Goal: Task Accomplishment & Management: Use online tool/utility

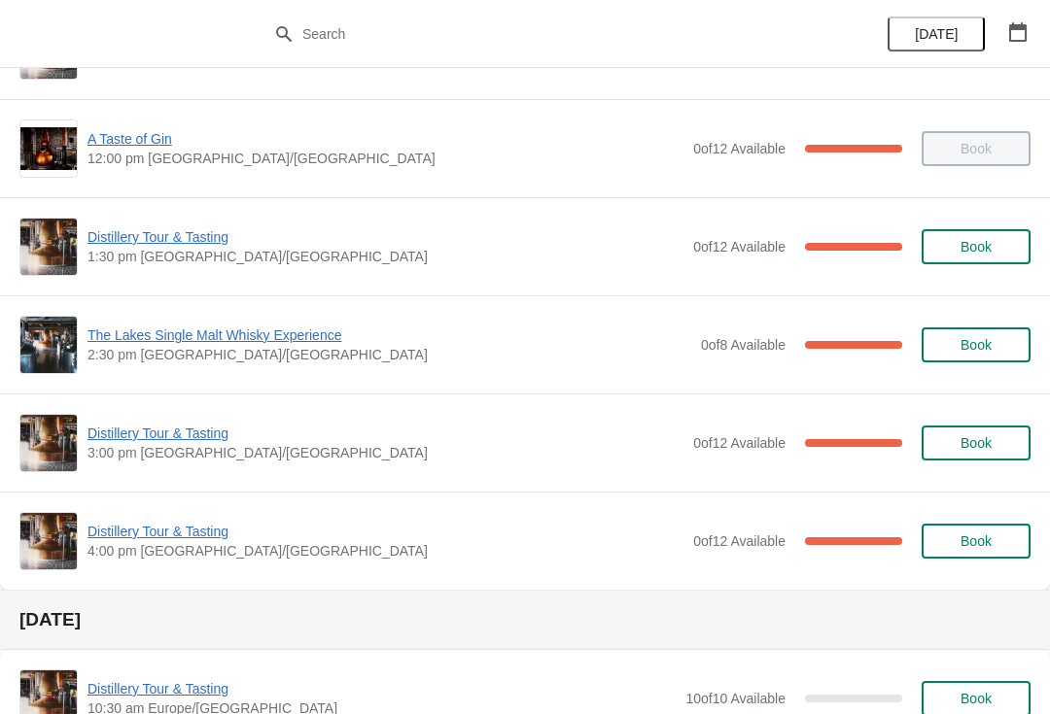
scroll to position [179, 0]
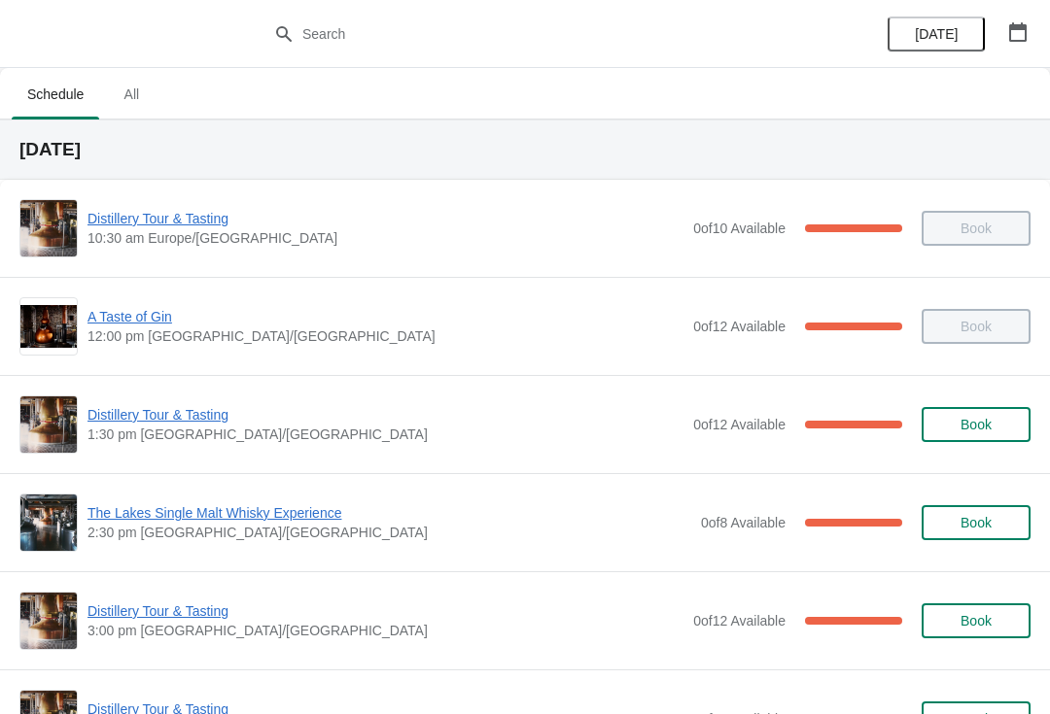
click at [236, 506] on span "The Lakes Single Malt Whisky Experience" at bounding box center [388, 512] width 603 height 19
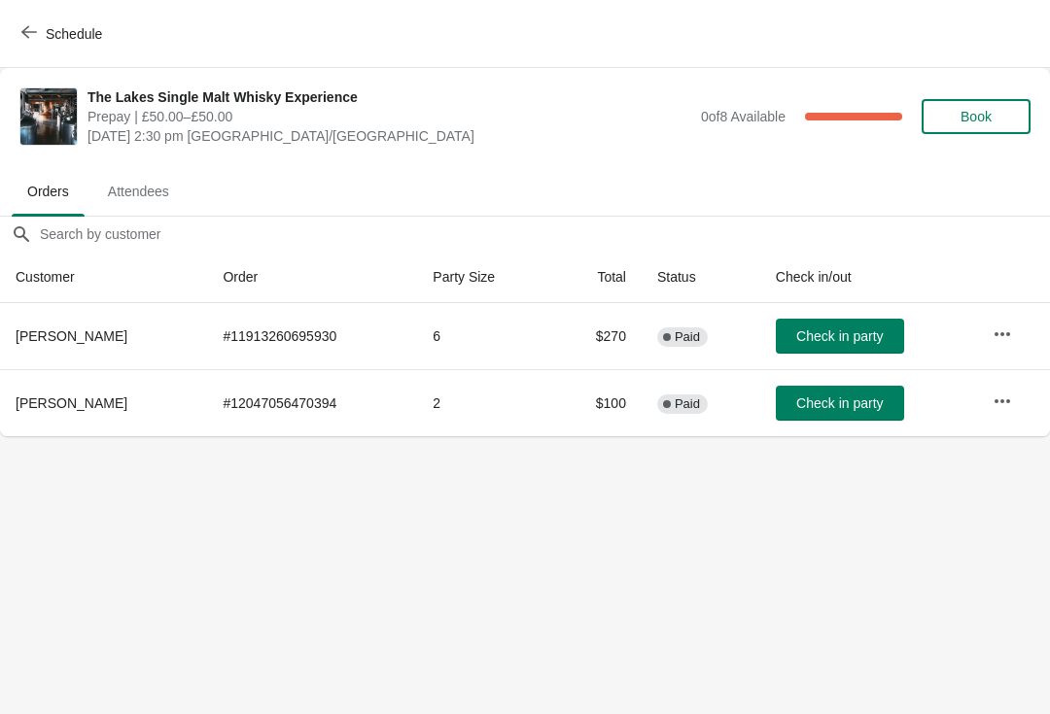
click at [825, 399] on span "Check in party" at bounding box center [839, 404] width 86 height 16
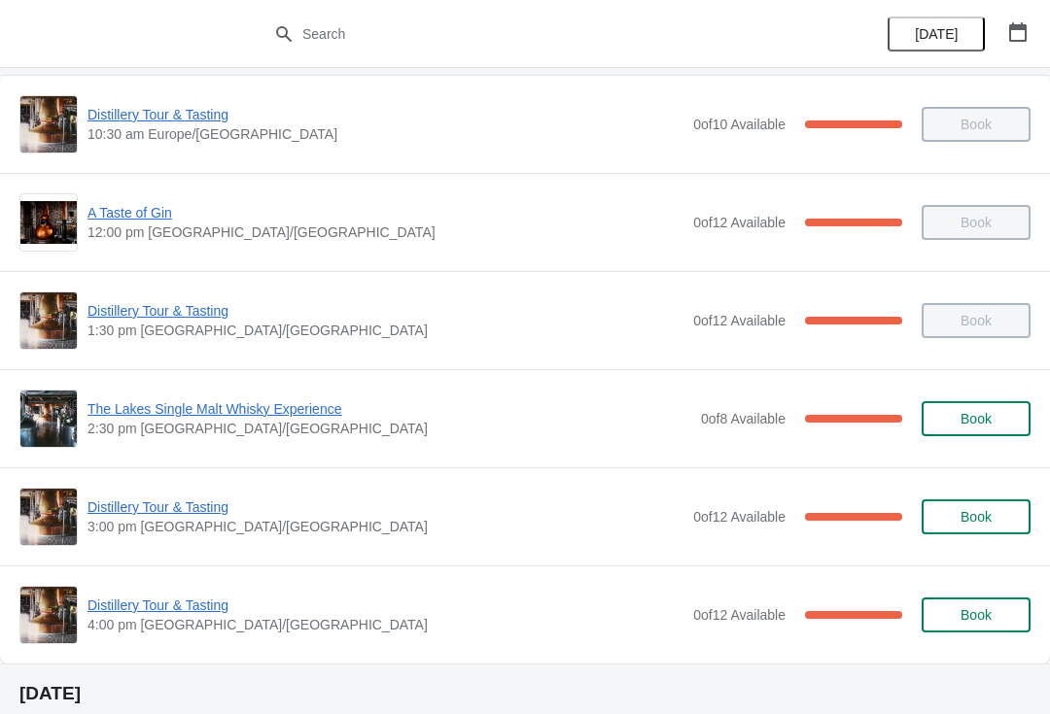
scroll to position [107, 0]
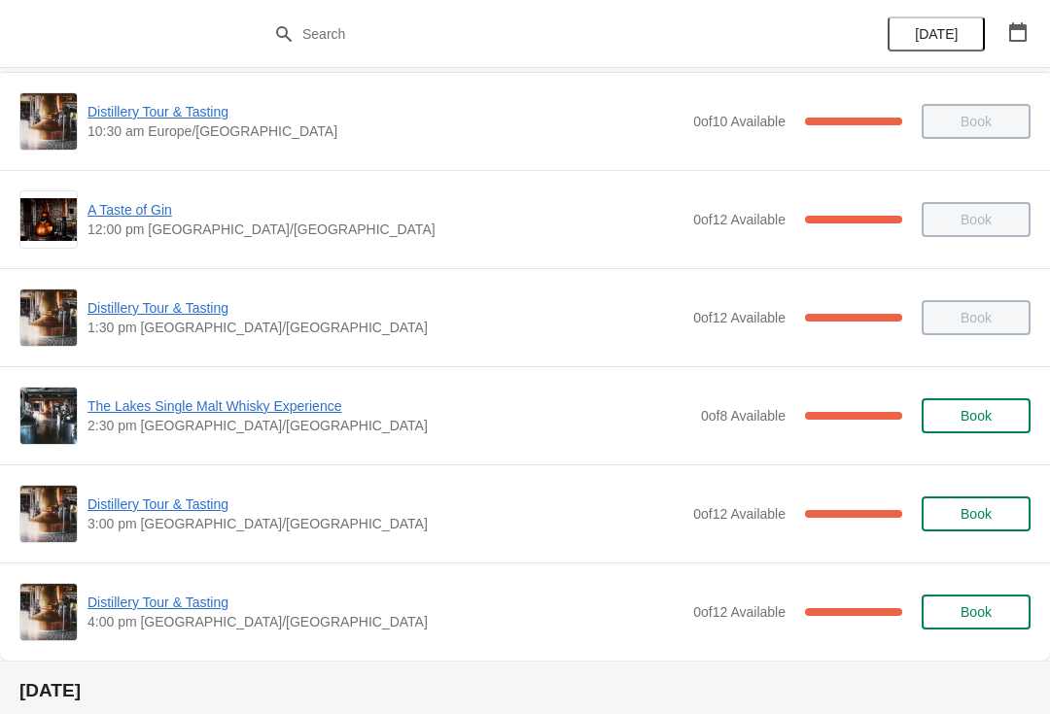
click at [142, 412] on span "The Lakes Single Malt Whisky Experience" at bounding box center [388, 405] width 603 height 19
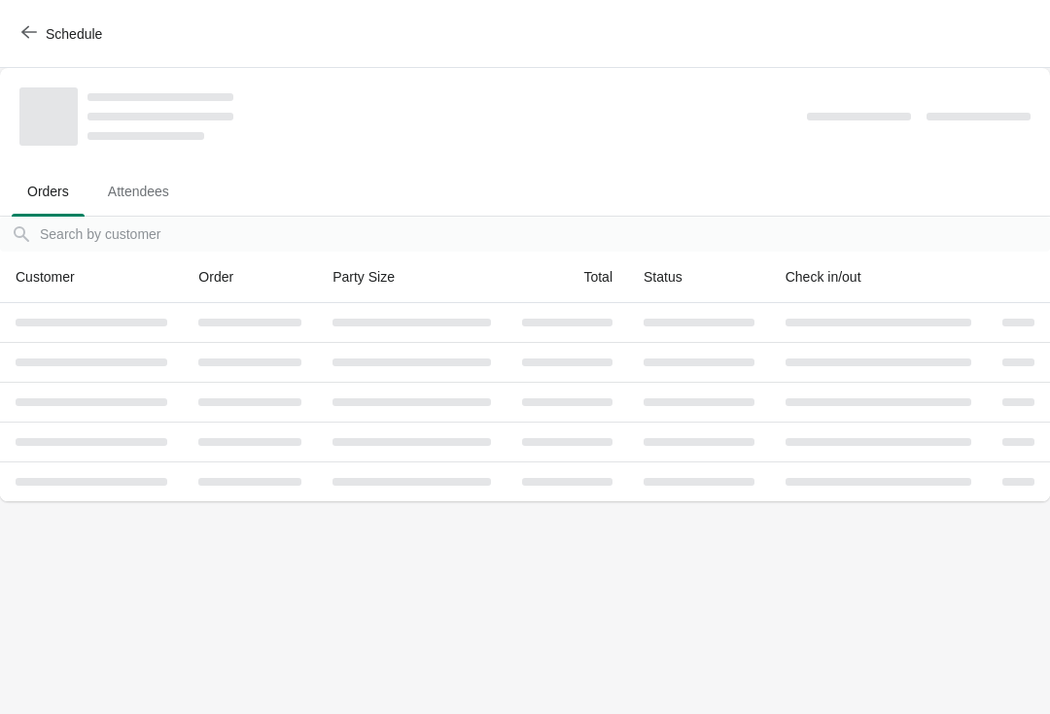
scroll to position [0, 0]
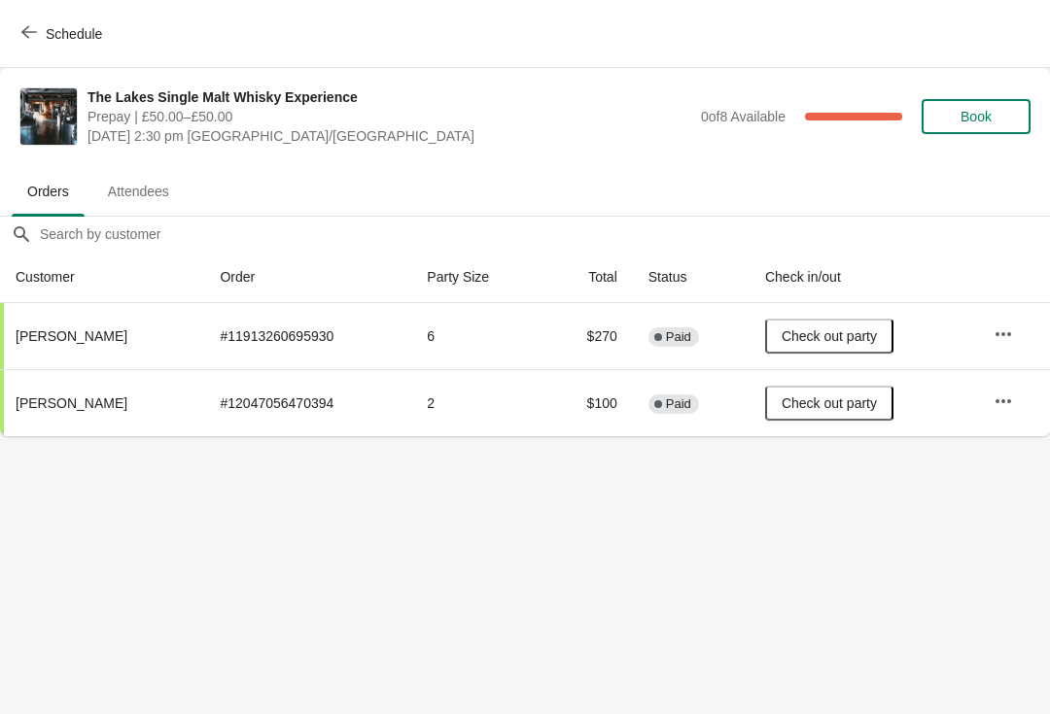
click at [39, 25] on span "Schedule" at bounding box center [63, 33] width 77 height 18
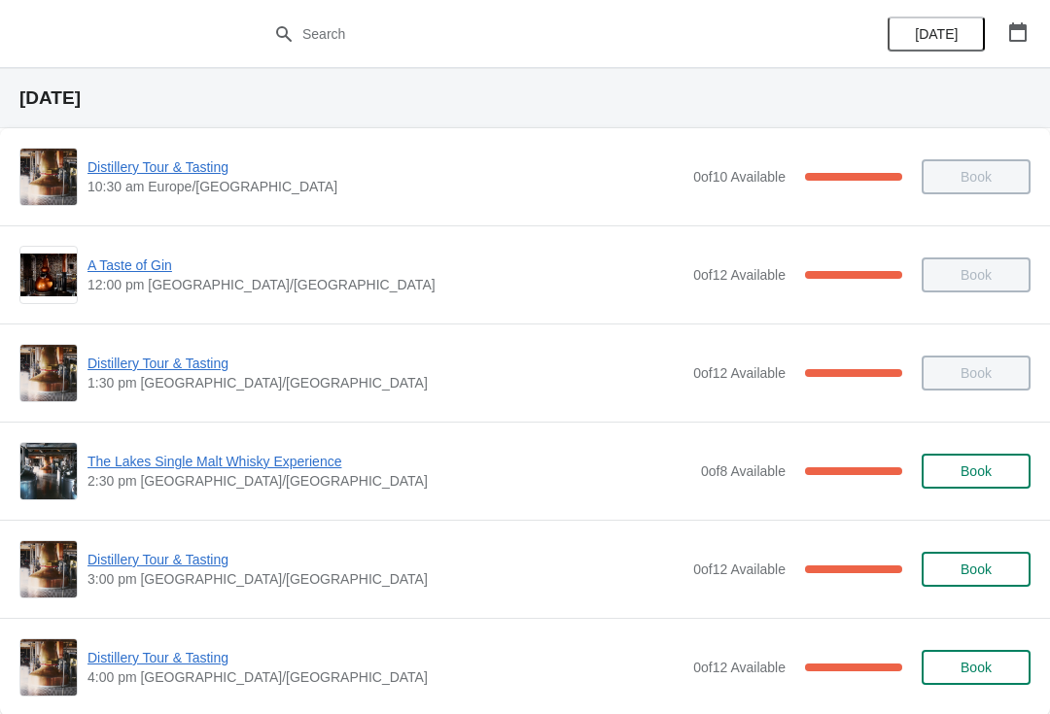
scroll to position [95, 0]
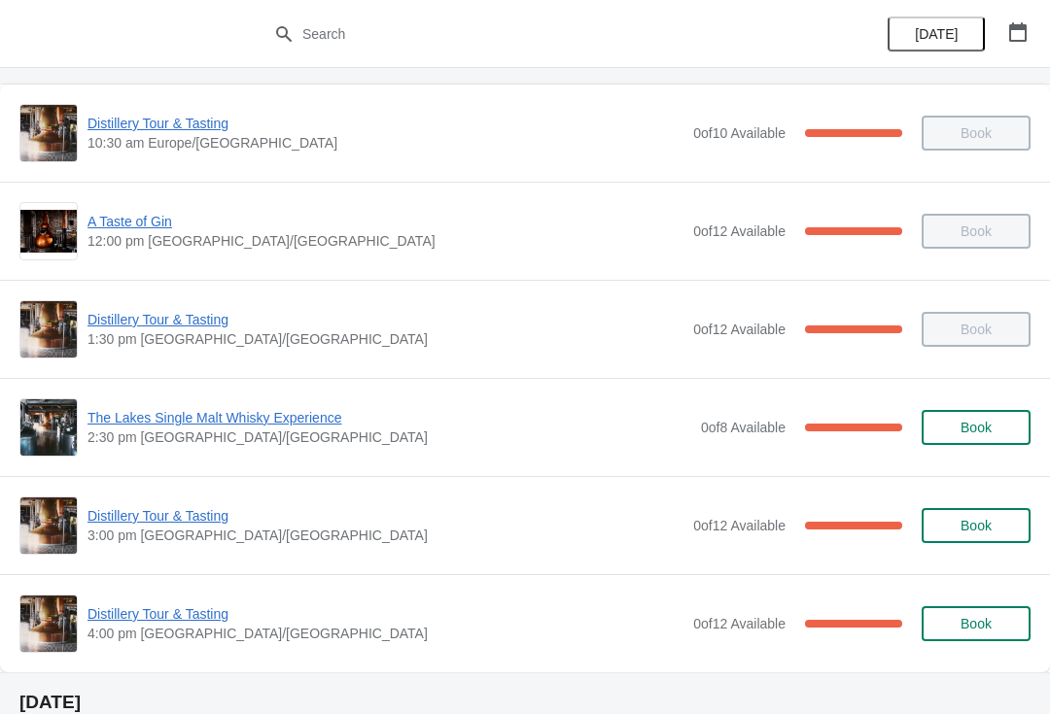
click at [157, 520] on span "Distillery Tour & Tasting" at bounding box center [385, 515] width 596 height 19
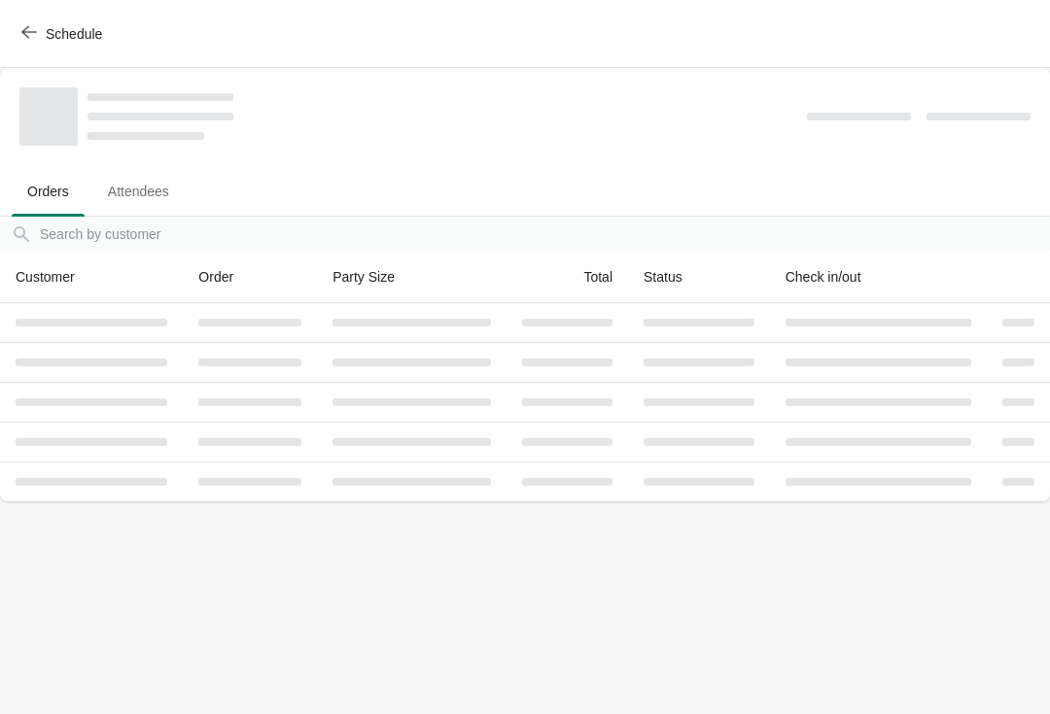
scroll to position [0, 0]
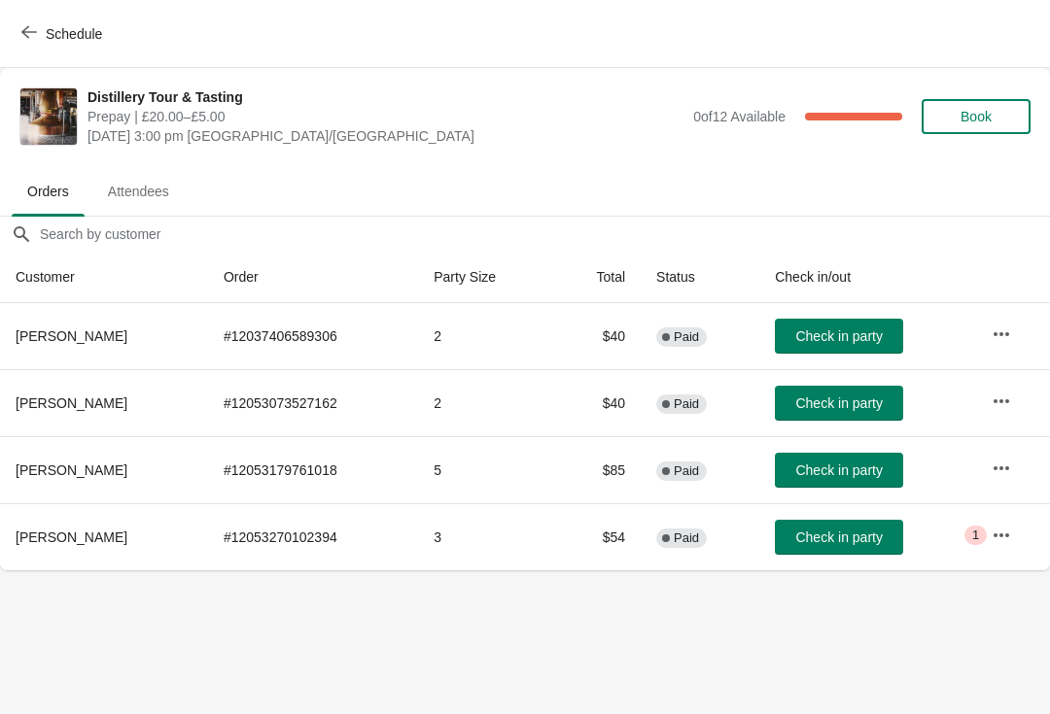
click at [809, 464] on span "Check in party" at bounding box center [838, 471] width 86 height 16
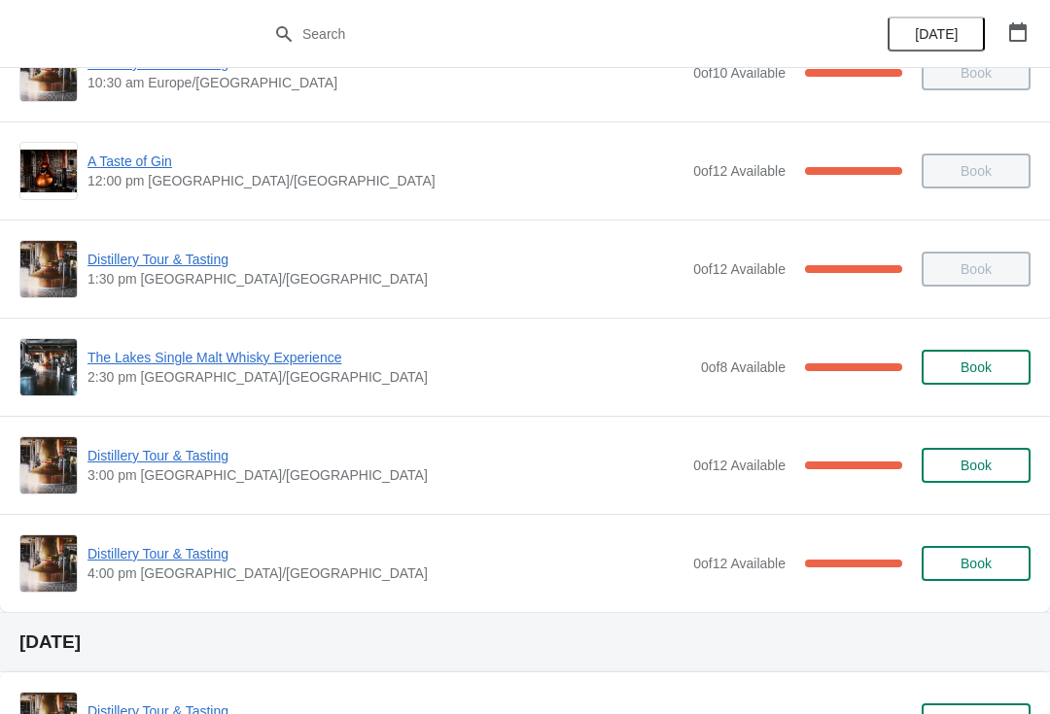
scroll to position [156, 0]
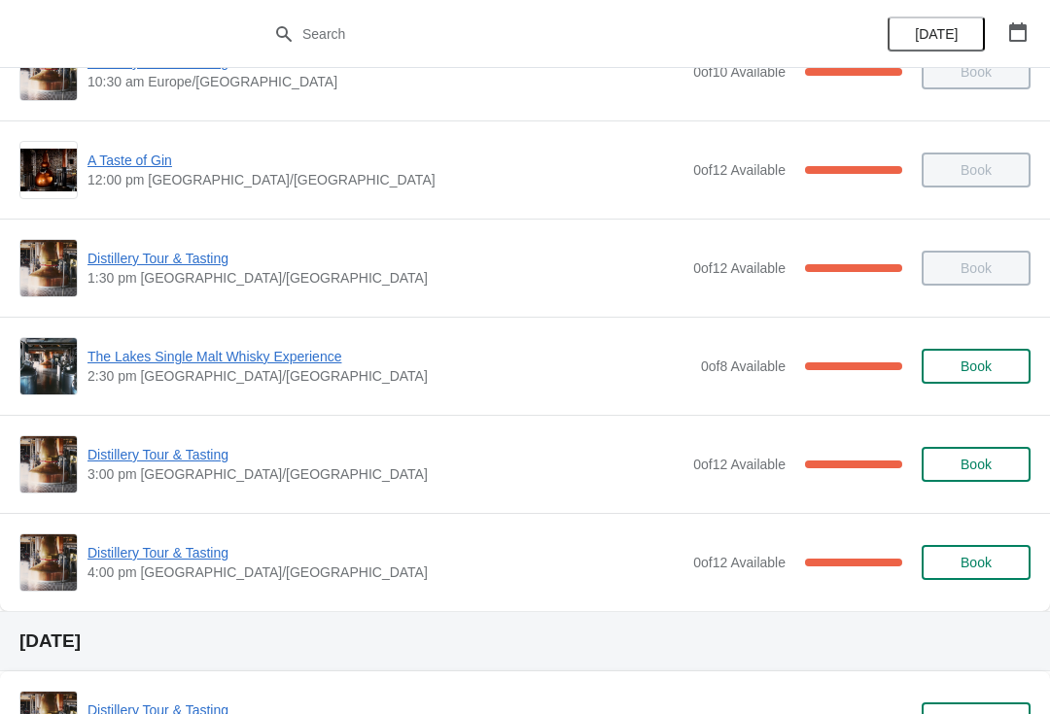
click at [114, 445] on span "Distillery Tour & Tasting" at bounding box center [385, 454] width 596 height 19
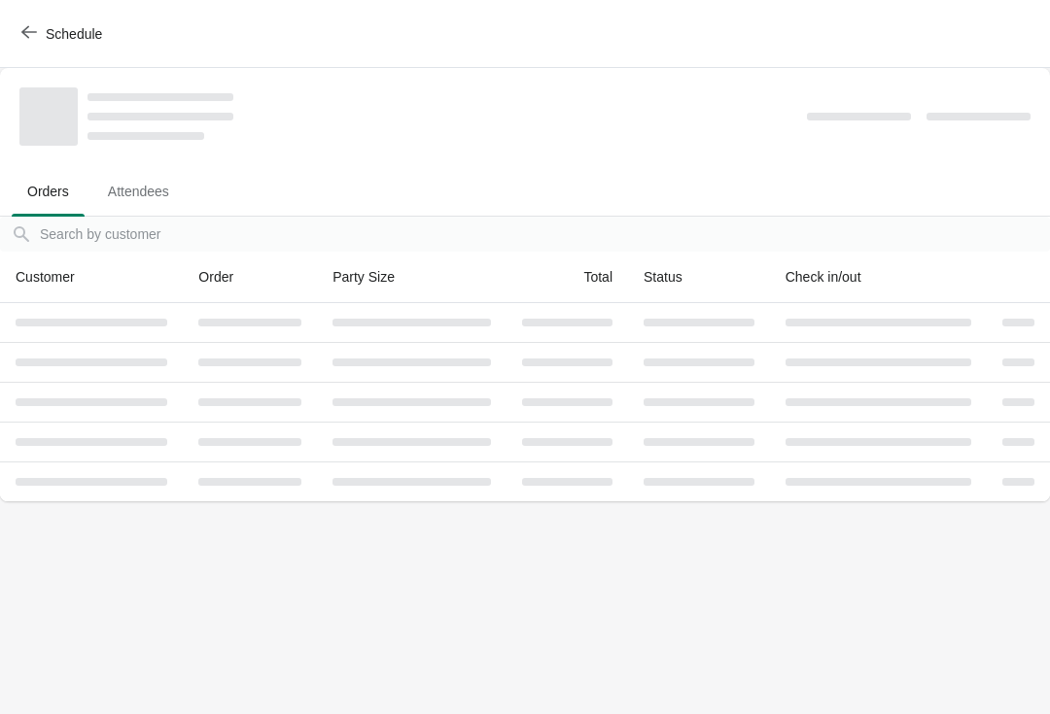
scroll to position [0, 0]
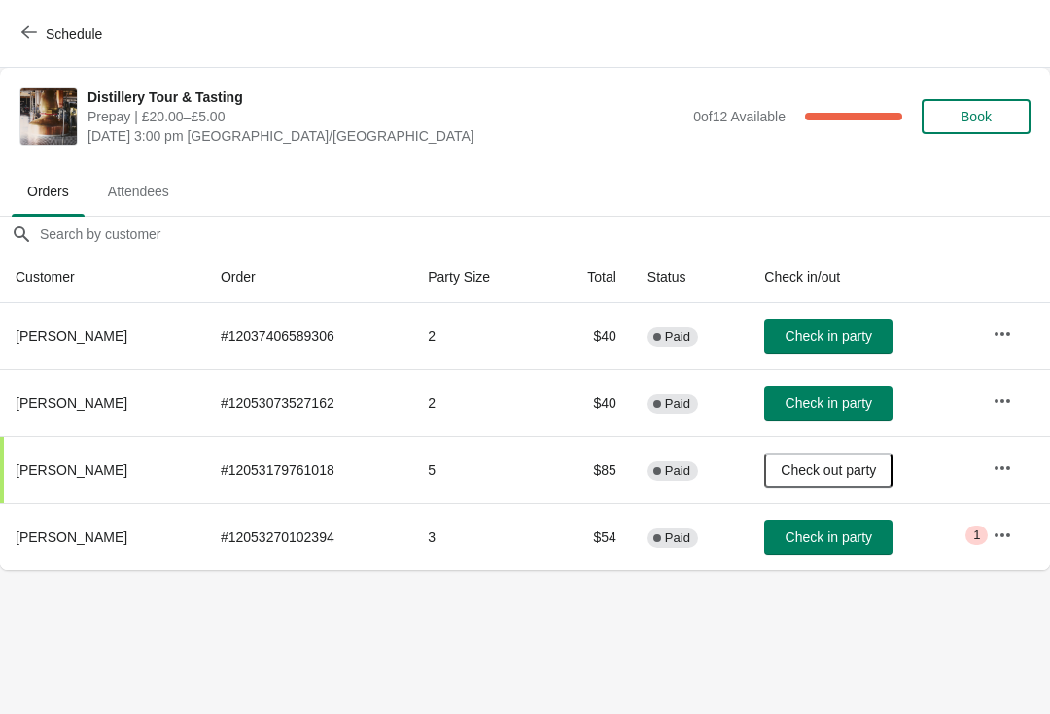
click at [802, 407] on span "Check in party" at bounding box center [828, 404] width 86 height 16
